Goal: Task Accomplishment & Management: Use online tool/utility

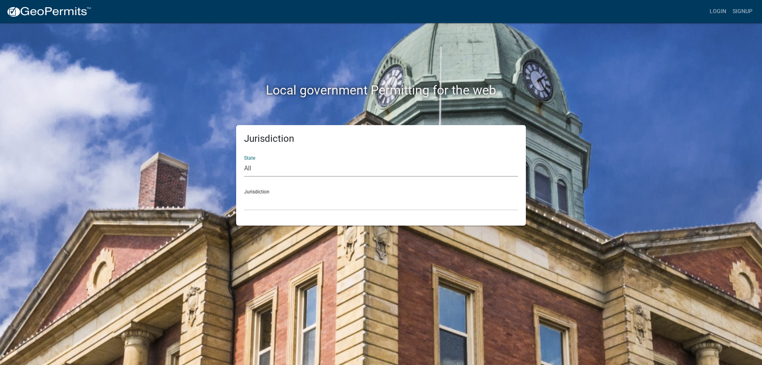
click at [289, 161] on select "All [US_STATE] [US_STATE] [US_STATE] [US_STATE] [US_STATE] [US_STATE] [US_STATE…" at bounding box center [381, 168] width 274 height 16
select select "[US_STATE]"
click at [244, 160] on select "All [US_STATE] [US_STATE] [US_STATE] [US_STATE] [US_STATE] [US_STATE] [US_STATE…" at bounding box center [381, 168] width 274 height 16
click at [258, 192] on div "Jurisdiction City of [GEOGRAPHIC_DATA], [US_STATE] City of [GEOGRAPHIC_DATA], […" at bounding box center [381, 196] width 274 height 27
click at [721, 7] on link "Login" at bounding box center [717, 11] width 23 height 15
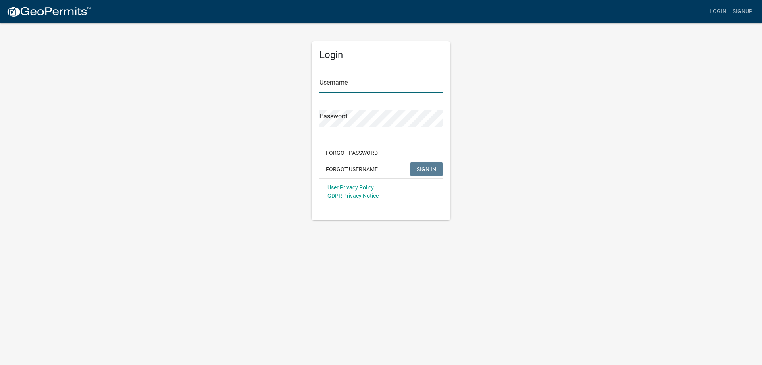
click at [372, 86] on input "Username" at bounding box center [380, 85] width 123 height 16
type input "bhamilton"
click at [410, 162] on button "SIGN IN" at bounding box center [426, 169] width 32 height 14
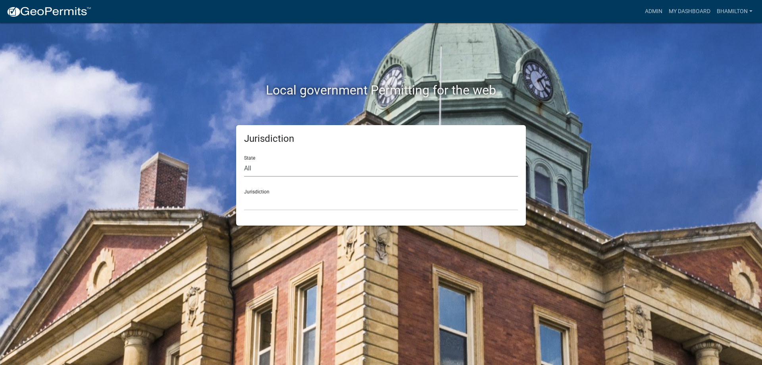
click at [246, 173] on select "All [US_STATE] [US_STATE] [US_STATE] [US_STATE] [US_STATE] [US_STATE] [US_STATE…" at bounding box center [381, 168] width 274 height 16
select select "[US_STATE]"
click at [244, 160] on select "All [US_STATE] [US_STATE] [US_STATE] [US_STATE] [US_STATE] [US_STATE] [US_STATE…" at bounding box center [381, 168] width 274 height 16
click at [256, 194] on div "Jurisdiction City of [GEOGRAPHIC_DATA], [US_STATE] City of [GEOGRAPHIC_DATA], […" at bounding box center [381, 196] width 274 height 27
click at [659, 9] on link "Admin" at bounding box center [653, 11] width 24 height 15
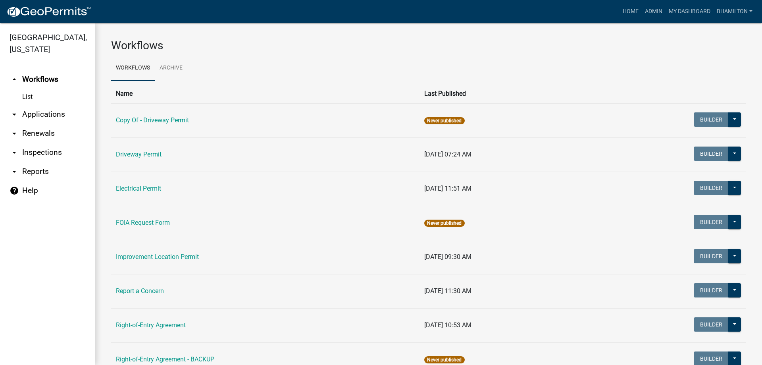
click at [16, 115] on icon "arrow_drop_down" at bounding box center [15, 114] width 10 height 10
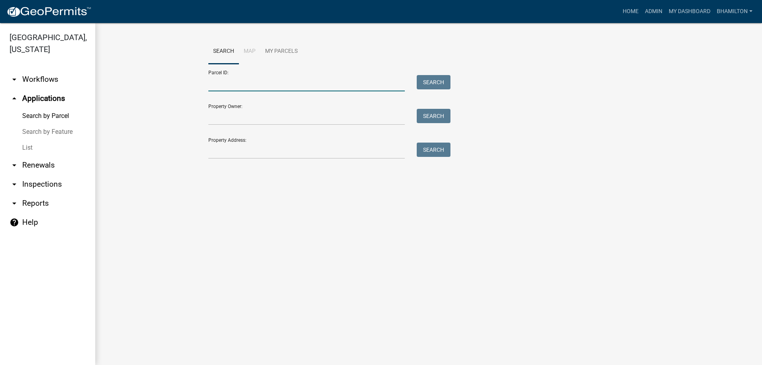
click at [225, 82] on input "Parcel ID:" at bounding box center [306, 83] width 196 height 16
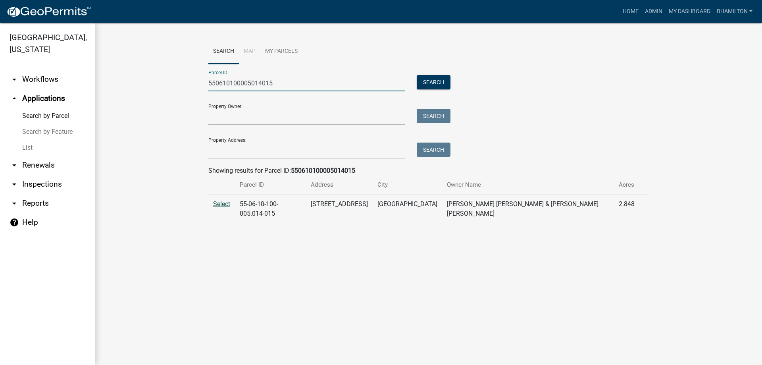
type input "550610100005014015"
click at [227, 204] on span "Select" at bounding box center [221, 204] width 17 height 8
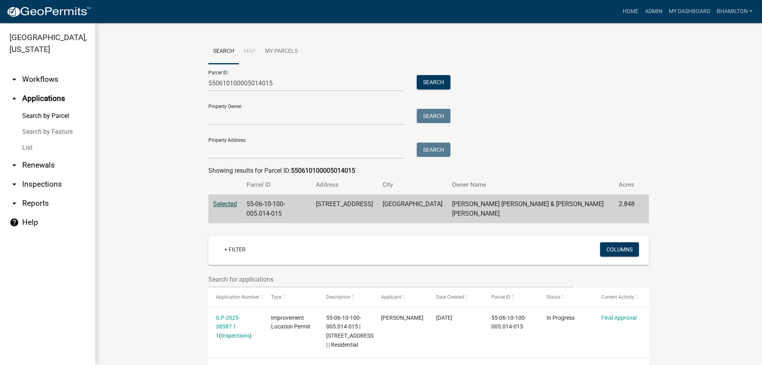
scroll to position [28, 0]
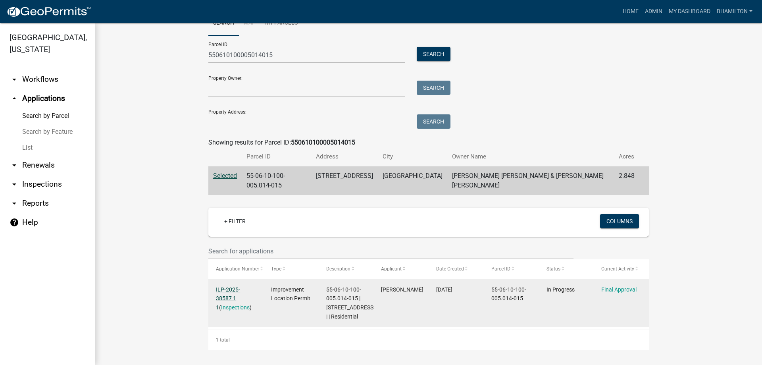
click at [240, 286] on link "ILP-2025-38587 1 1" at bounding box center [228, 298] width 24 height 25
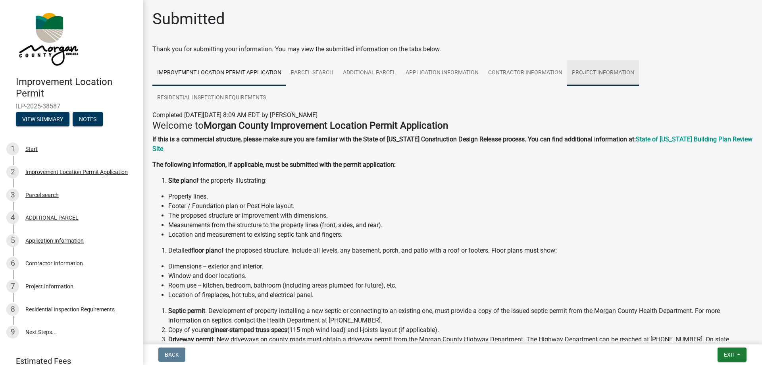
click at [599, 71] on link "Project Information" at bounding box center [603, 72] width 72 height 25
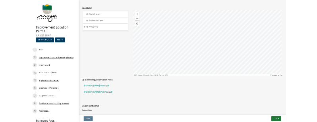
scroll to position [1309, 0]
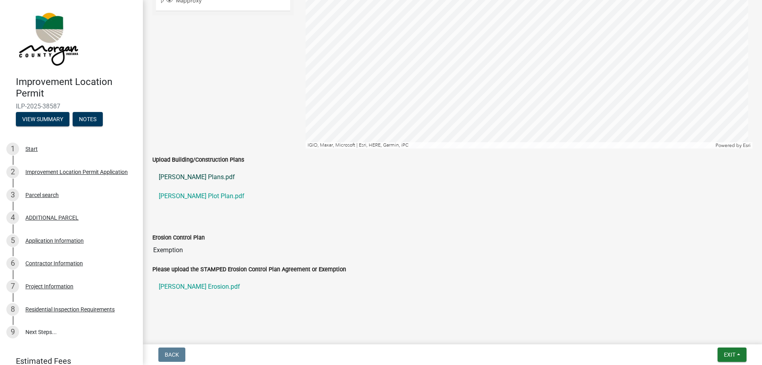
click at [195, 179] on link "[PERSON_NAME] Plans.pdf" at bounding box center [452, 176] width 600 height 19
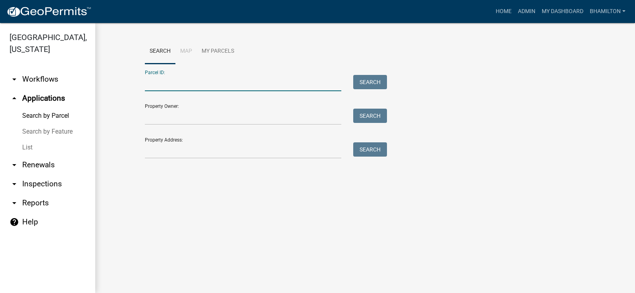
click at [172, 79] on input "Parcel ID:" at bounding box center [243, 83] width 196 height 16
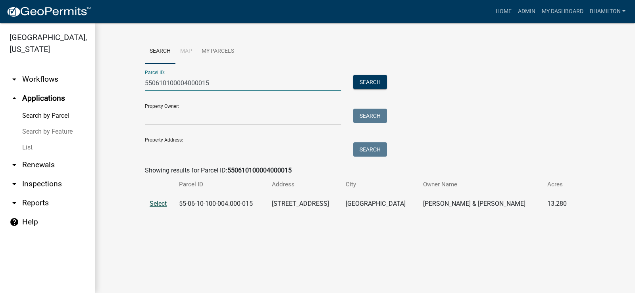
type input "550610100004000015"
click at [159, 205] on span "Select" at bounding box center [158, 204] width 17 height 8
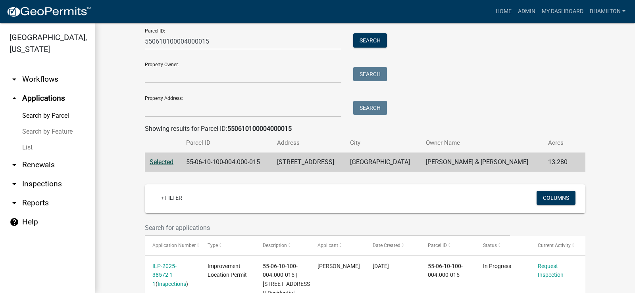
scroll to position [100, 0]
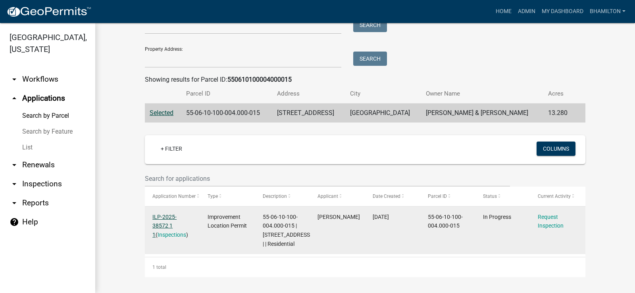
click at [170, 214] on link "ILP-2025-38572 1 1" at bounding box center [164, 226] width 24 height 25
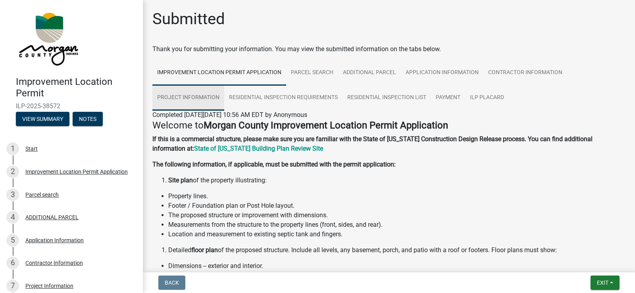
click at [203, 99] on link "Project Information" at bounding box center [188, 97] width 72 height 25
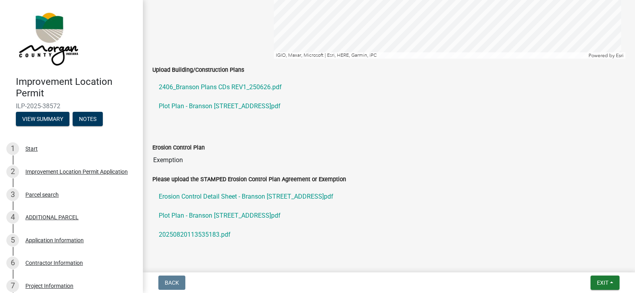
scroll to position [1666, 0]
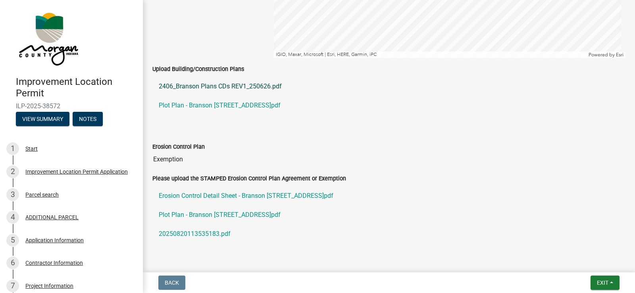
click at [211, 87] on link "2406_Branson Plans CDs REV1_250626.pdf" at bounding box center [388, 86] width 473 height 19
